Goal: Information Seeking & Learning: Learn about a topic

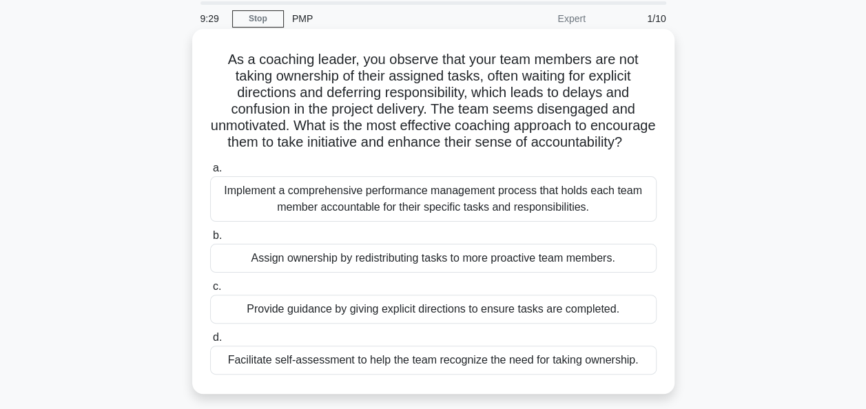
scroll to position [69, 0]
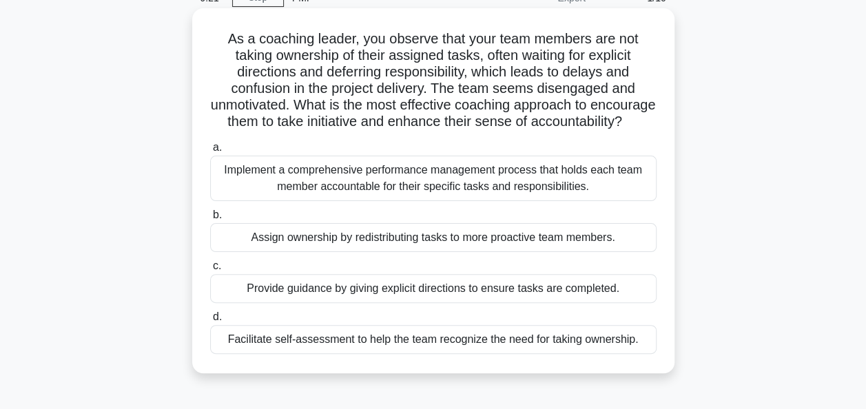
click at [455, 354] on div "Facilitate self-assessment to help the team recognize the need for taking owner…" at bounding box center [433, 339] width 447 height 29
click at [210, 322] on input "d. Facilitate self-assessment to help the team recognize the need for taking ow…" at bounding box center [210, 317] width 0 height 9
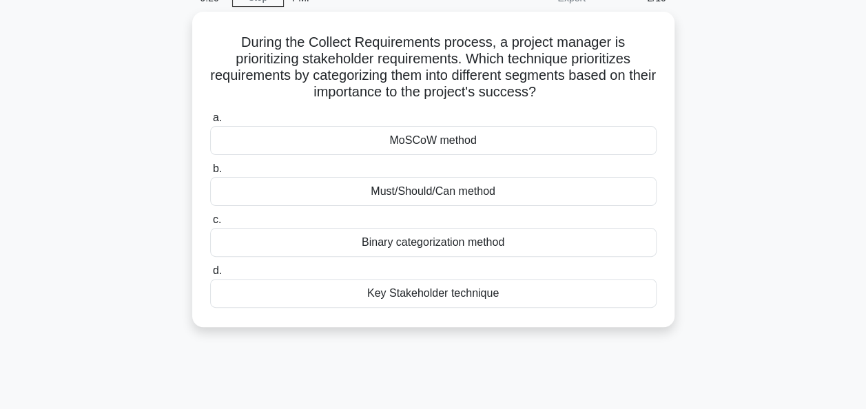
scroll to position [0, 0]
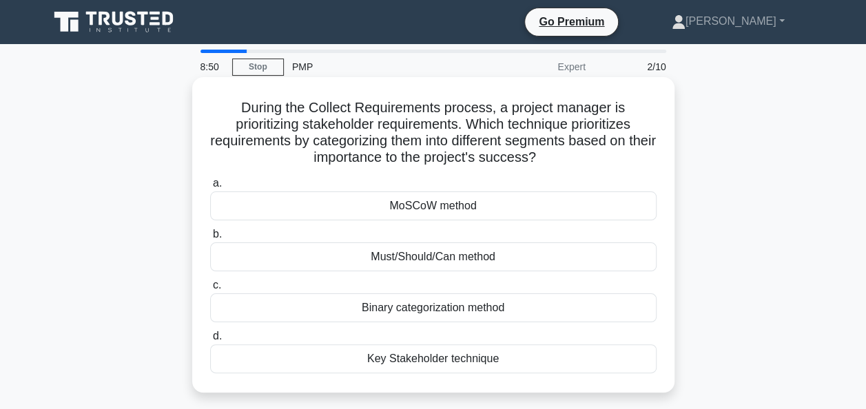
click at [549, 205] on div "MoSCoW method" at bounding box center [433, 206] width 447 height 29
click at [210, 188] on input "a. MoSCoW method" at bounding box center [210, 183] width 0 height 9
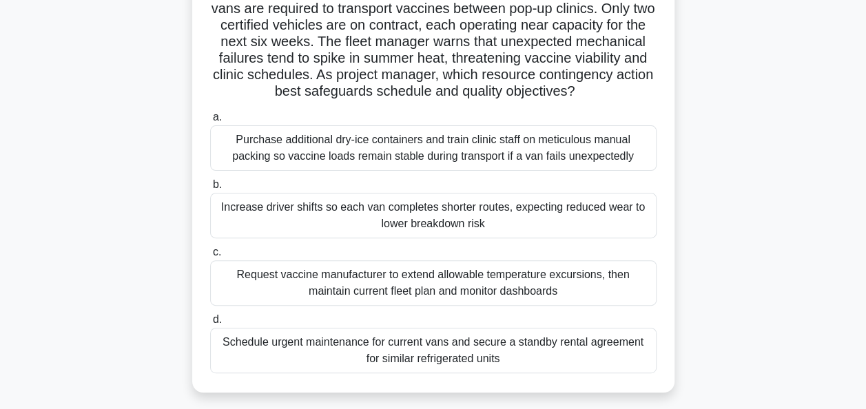
scroll to position [138, 0]
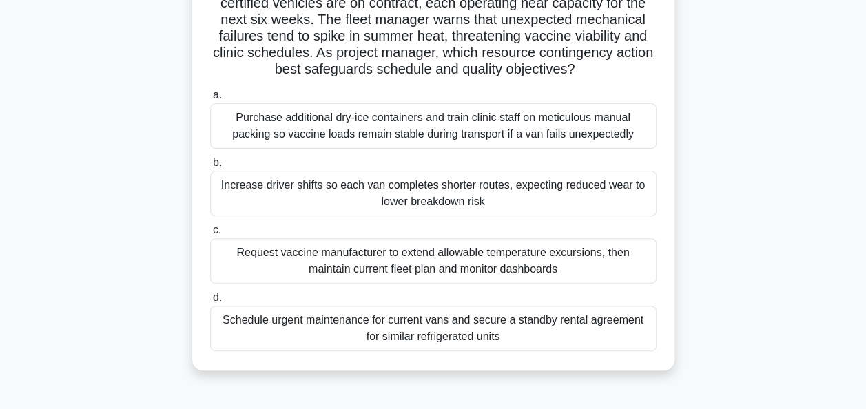
click at [422, 141] on div "Purchase additional dry-ice containers and train clinic staff on meticulous man…" at bounding box center [433, 125] width 447 height 45
click at [210, 100] on input "a. Purchase additional dry-ice containers and train clinic staff on meticulous …" at bounding box center [210, 95] width 0 height 9
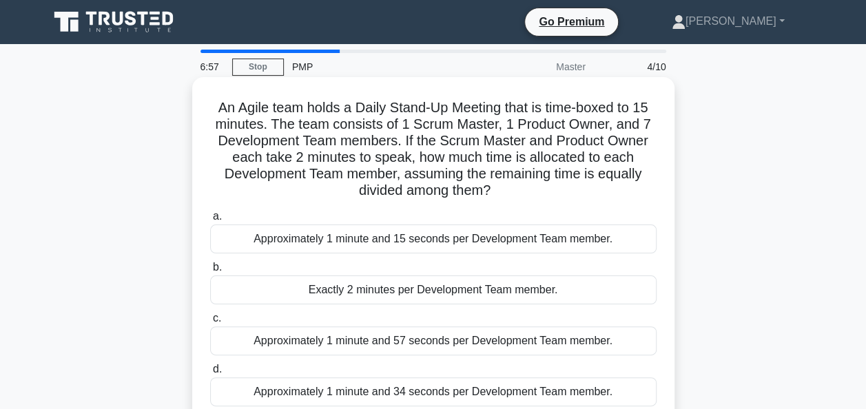
scroll to position [69, 0]
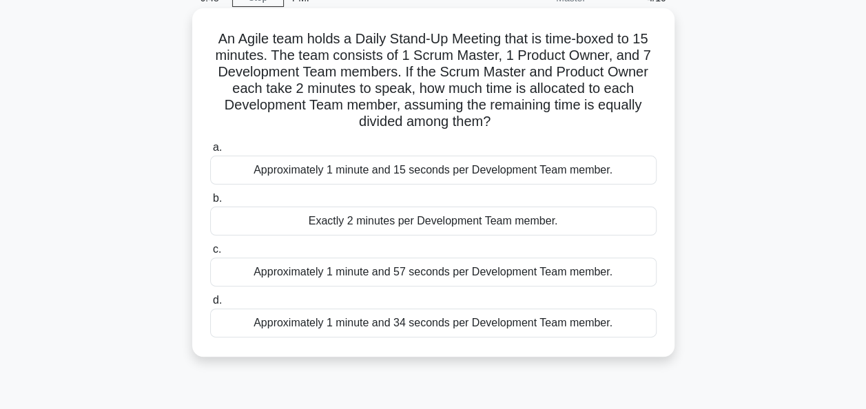
click at [499, 322] on div "Approximately 1 minute and 34 seconds per Development Team member." at bounding box center [433, 323] width 447 height 29
click at [210, 305] on input "d. Approximately 1 minute and 34 seconds per Development Team member." at bounding box center [210, 300] width 0 height 9
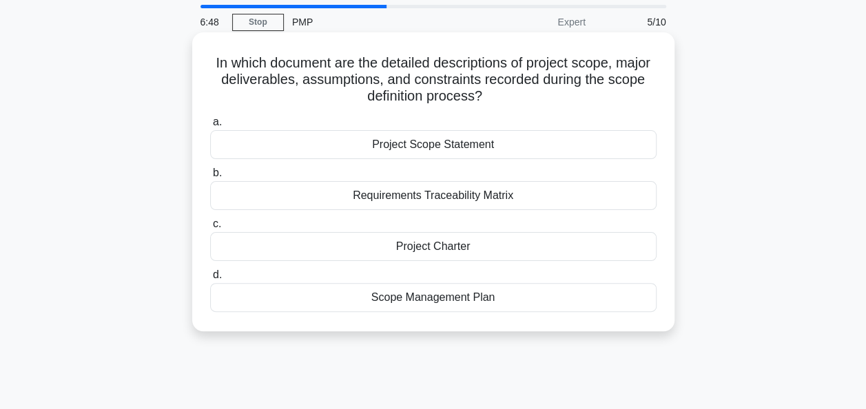
scroll to position [0, 0]
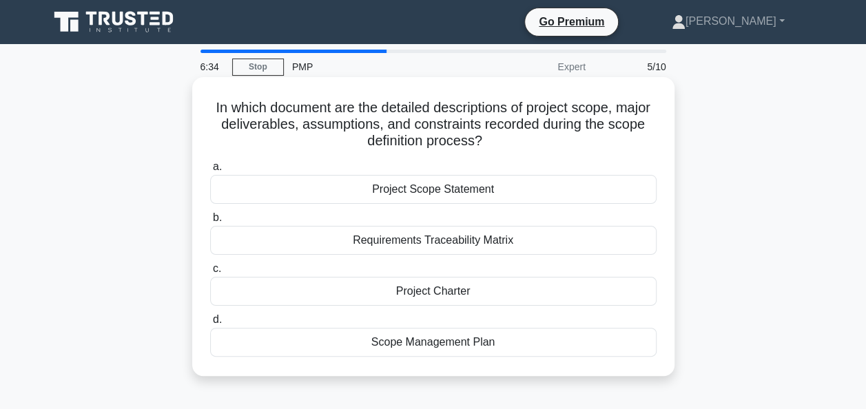
click at [537, 337] on div "Scope Management Plan" at bounding box center [433, 342] width 447 height 29
click at [210, 325] on input "d. Scope Management Plan" at bounding box center [210, 320] width 0 height 9
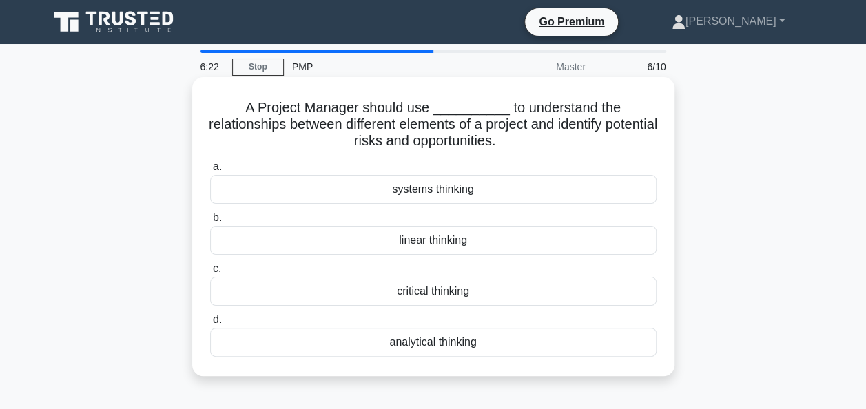
click at [475, 289] on div "critical thinking" at bounding box center [433, 291] width 447 height 29
click at [210, 274] on input "c. critical thinking" at bounding box center [210, 269] width 0 height 9
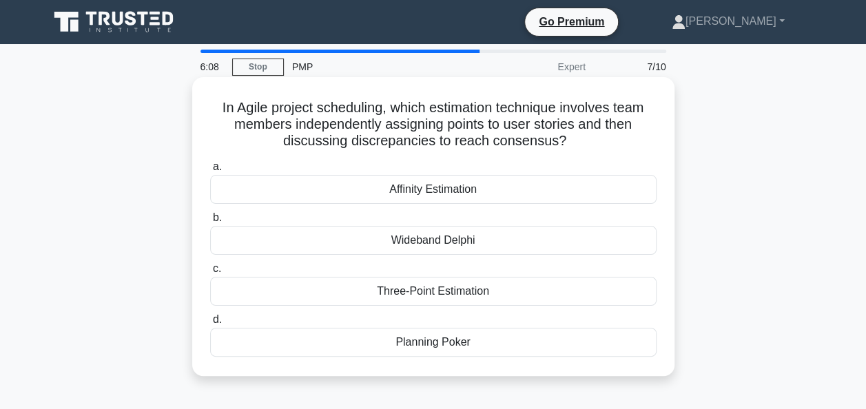
click at [436, 194] on div "Affinity Estimation" at bounding box center [433, 189] width 447 height 29
click at [210, 172] on input "a. Affinity Estimation" at bounding box center [210, 167] width 0 height 9
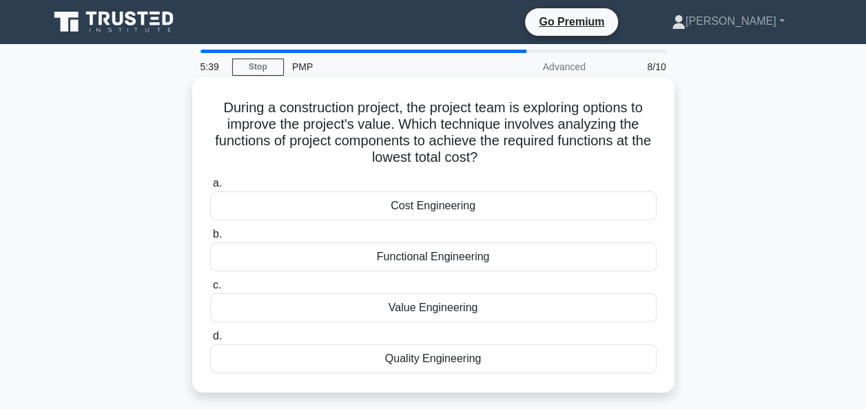
click at [453, 351] on div "Quality Engineering" at bounding box center [433, 359] width 447 height 29
click at [210, 341] on input "d. Quality Engineering" at bounding box center [210, 336] width 0 height 9
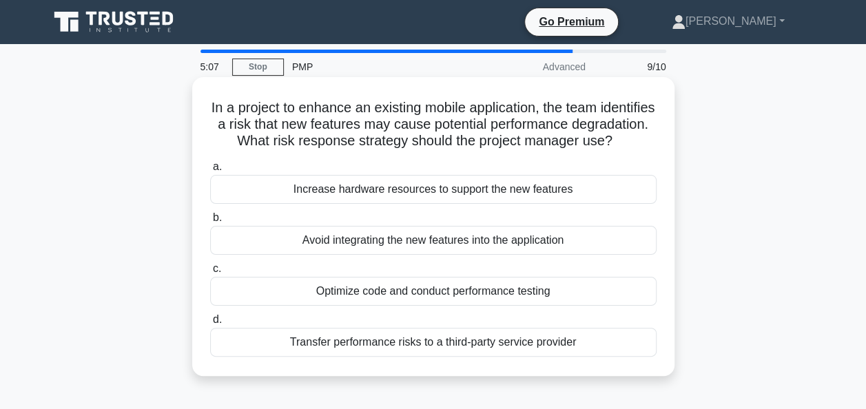
click at [275, 303] on div "Optimize code and conduct performance testing" at bounding box center [433, 291] width 447 height 29
click at [210, 274] on input "c. Optimize code and conduct performance testing" at bounding box center [210, 269] width 0 height 9
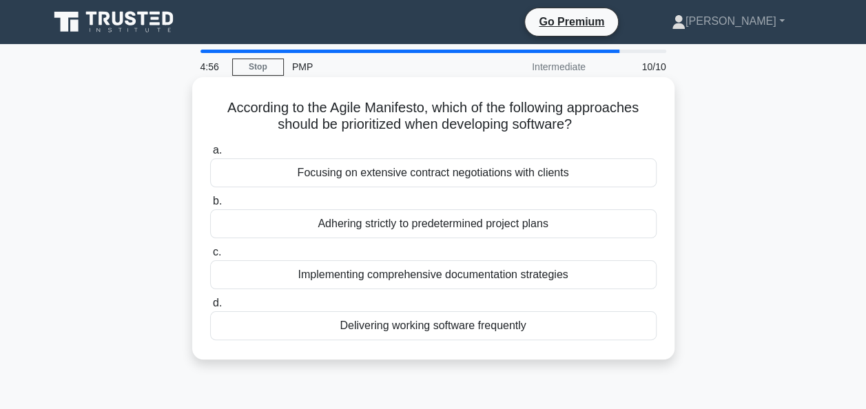
click at [281, 331] on div "Delivering working software frequently" at bounding box center [433, 325] width 447 height 29
click at [210, 308] on input "d. Delivering working software frequently" at bounding box center [210, 303] width 0 height 9
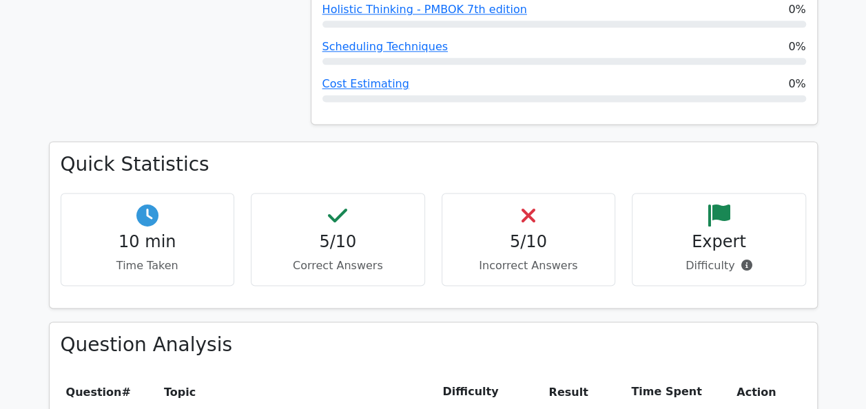
scroll to position [896, 0]
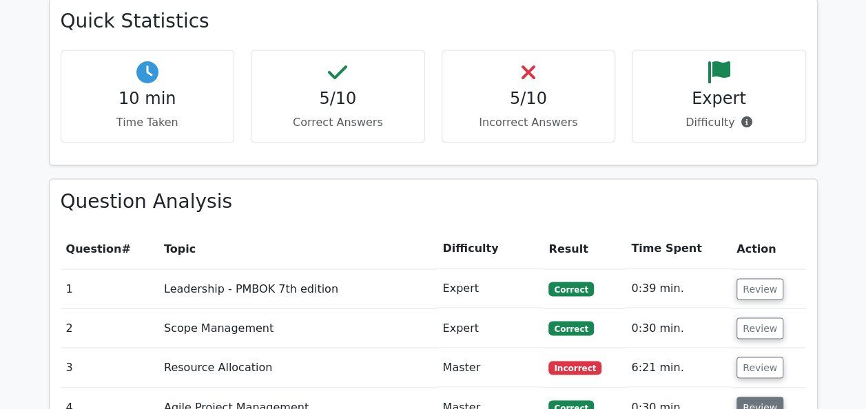
scroll to position [1309, 0]
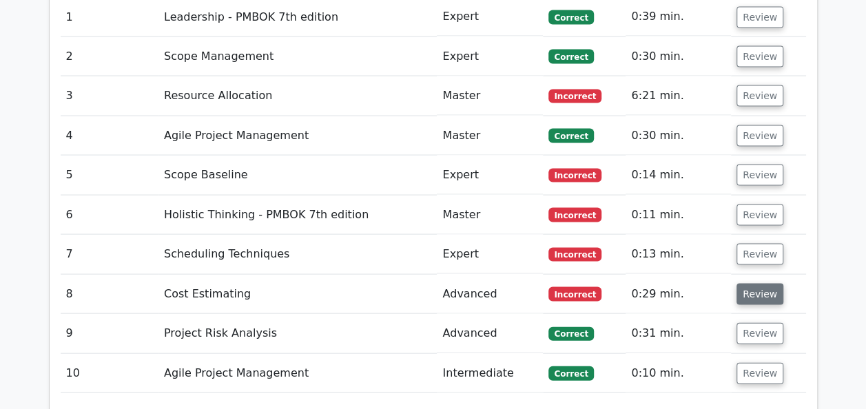
click at [758, 284] on button "Review" at bounding box center [760, 294] width 47 height 21
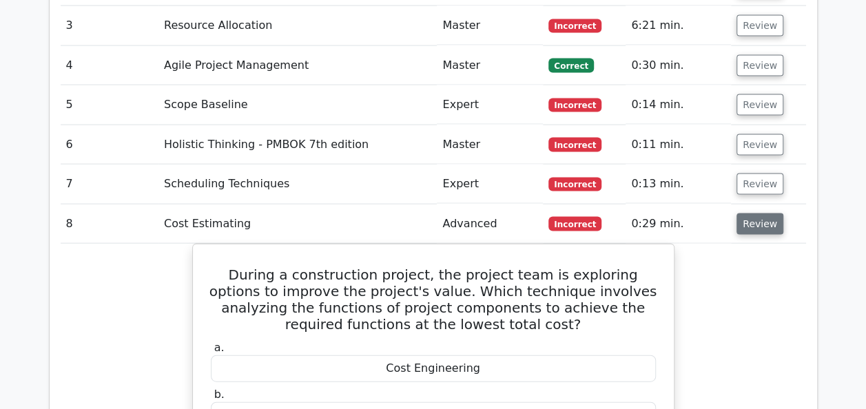
scroll to position [1378, 0]
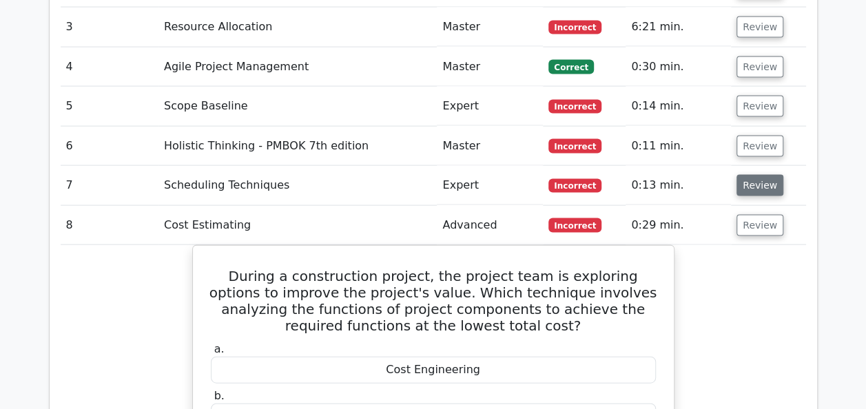
click at [758, 175] on button "Review" at bounding box center [760, 185] width 47 height 21
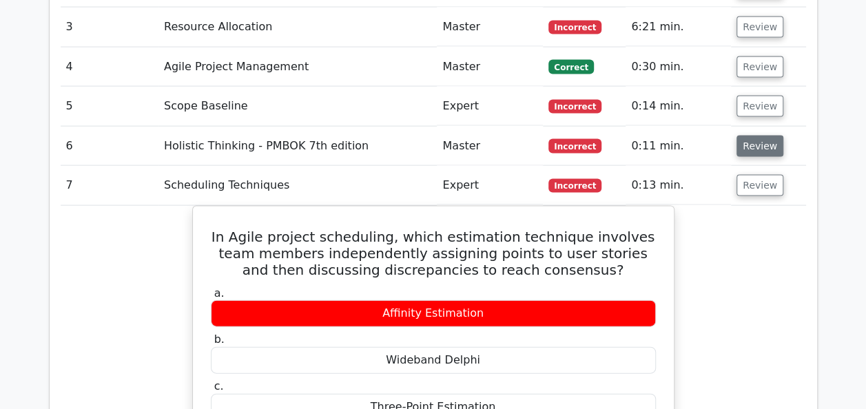
click at [753, 136] on button "Review" at bounding box center [760, 146] width 47 height 21
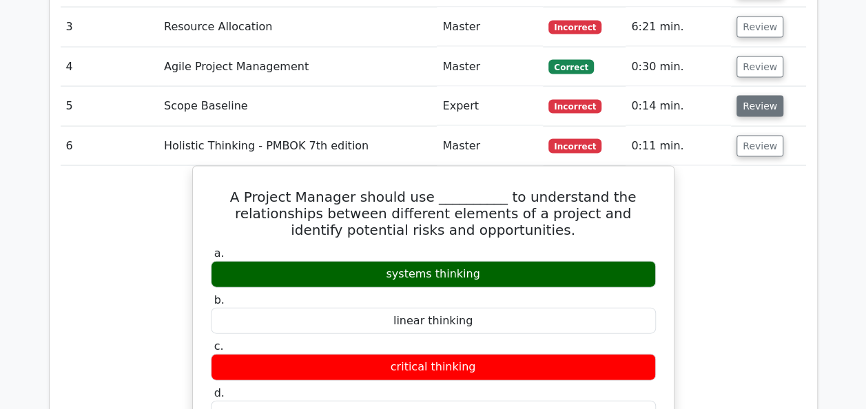
click at [739, 96] on button "Review" at bounding box center [760, 106] width 47 height 21
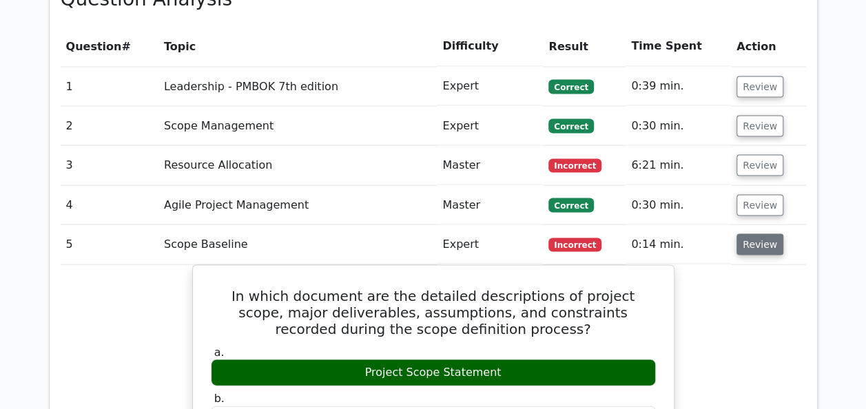
scroll to position [1240, 0]
click at [751, 154] on button "Review" at bounding box center [760, 164] width 47 height 21
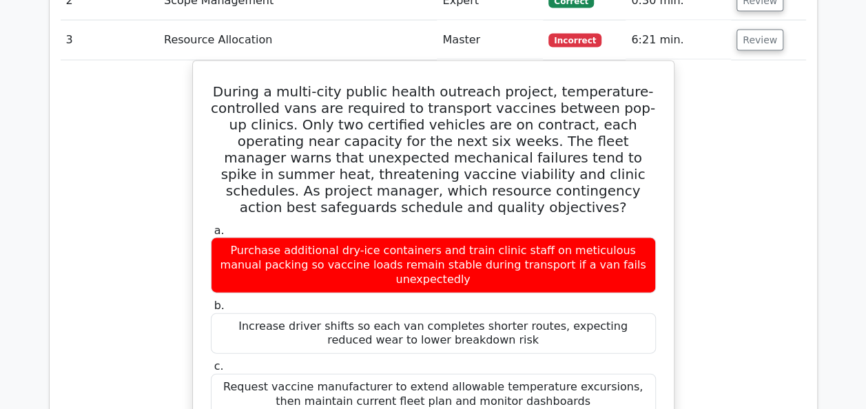
scroll to position [1378, 0]
